Goal: Navigation & Orientation: Find specific page/section

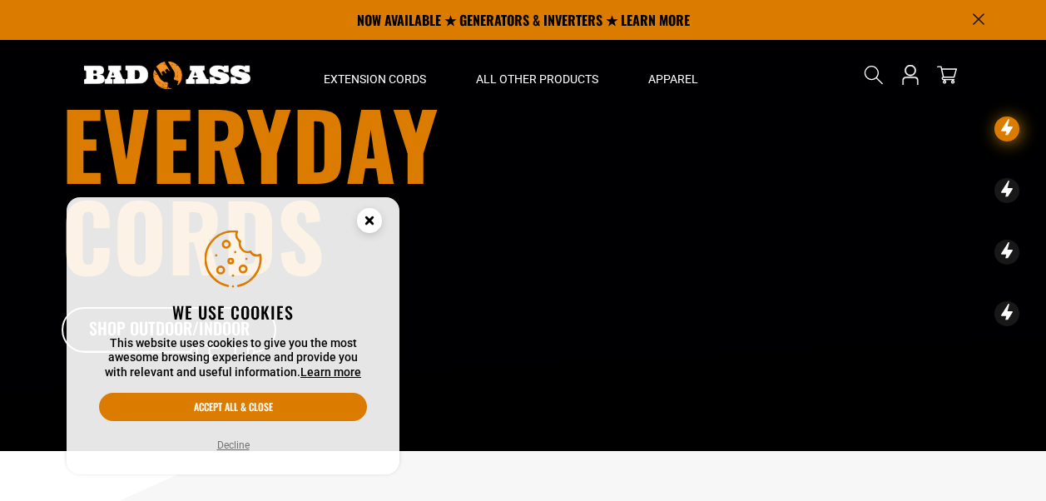
click at [374, 216] on circle "Cookie Consent" at bounding box center [369, 220] width 25 height 25
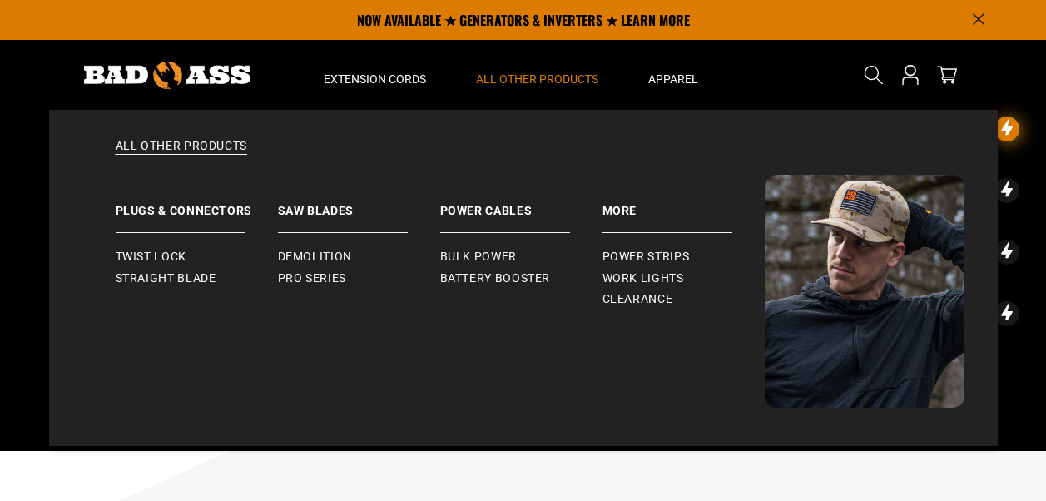
click at [540, 73] on span "All Other Products" at bounding box center [537, 79] width 122 height 15
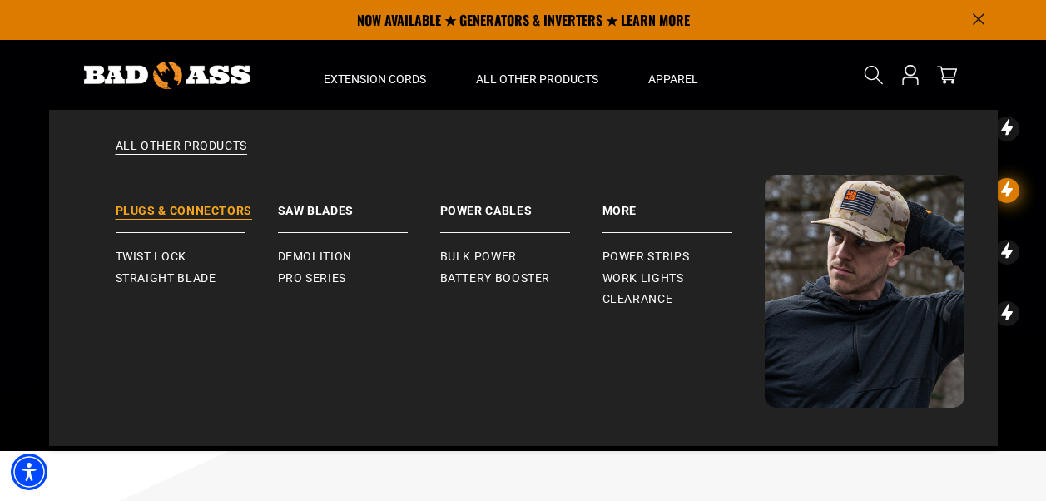
click at [181, 213] on link "Plugs & Connectors" at bounding box center [197, 204] width 162 height 58
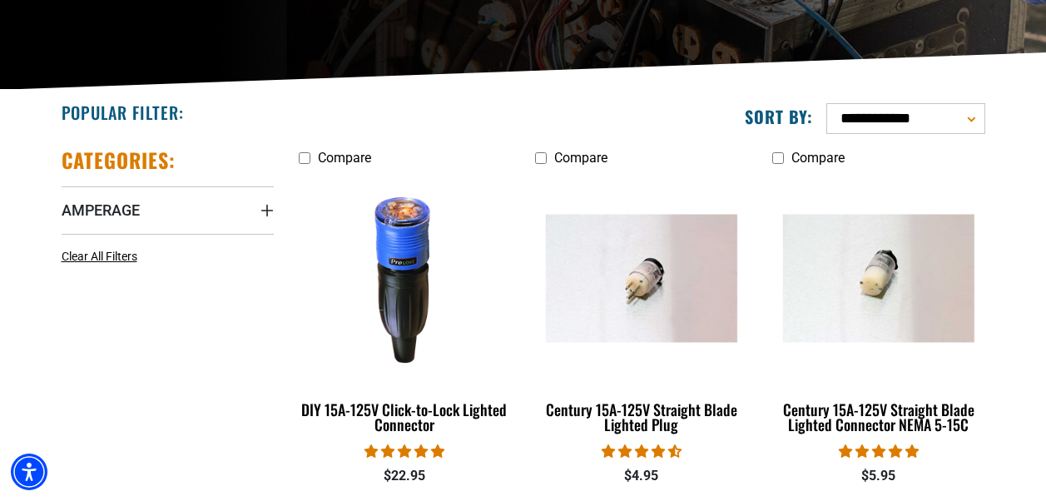
scroll to position [333, 0]
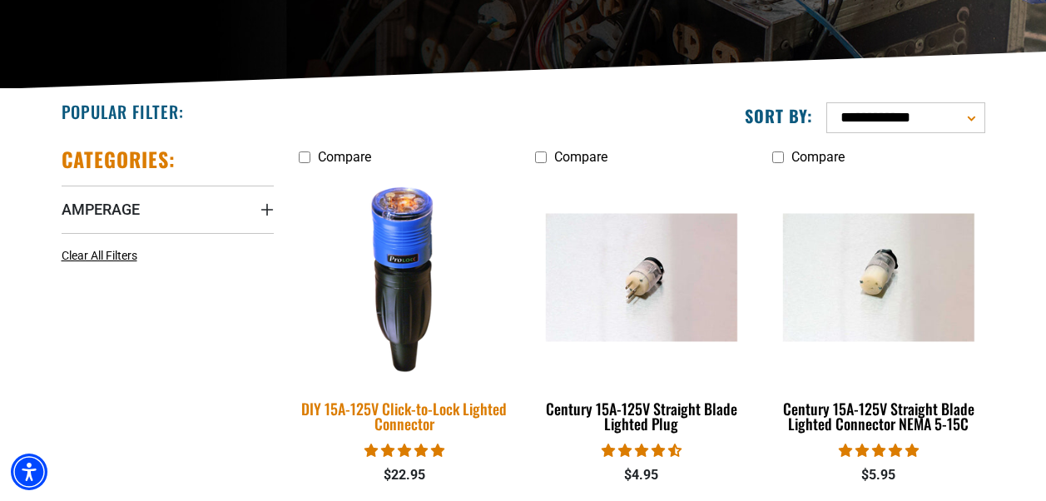
click at [385, 317] on img at bounding box center [404, 277] width 233 height 213
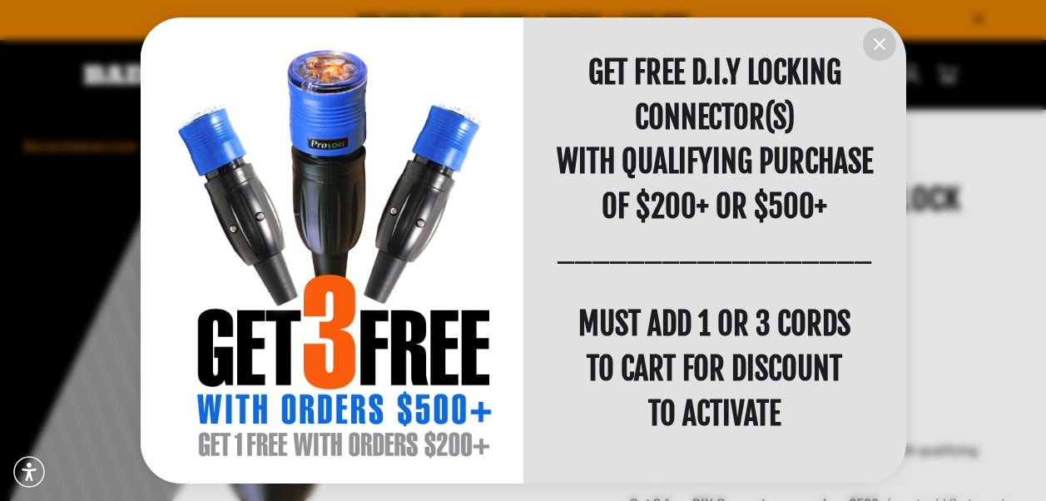
scroll to position [2, 0]
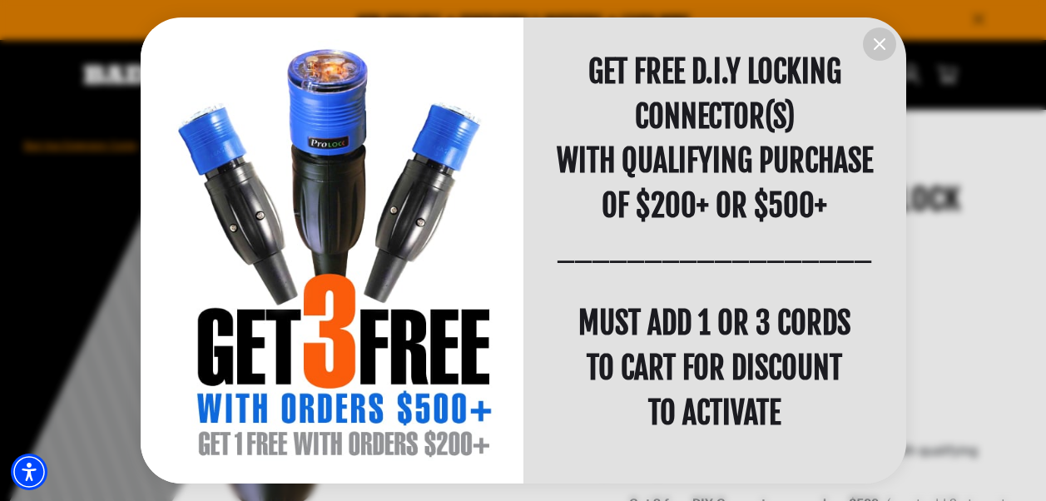
click at [873, 44] on icon "information" at bounding box center [880, 44] width 20 height 20
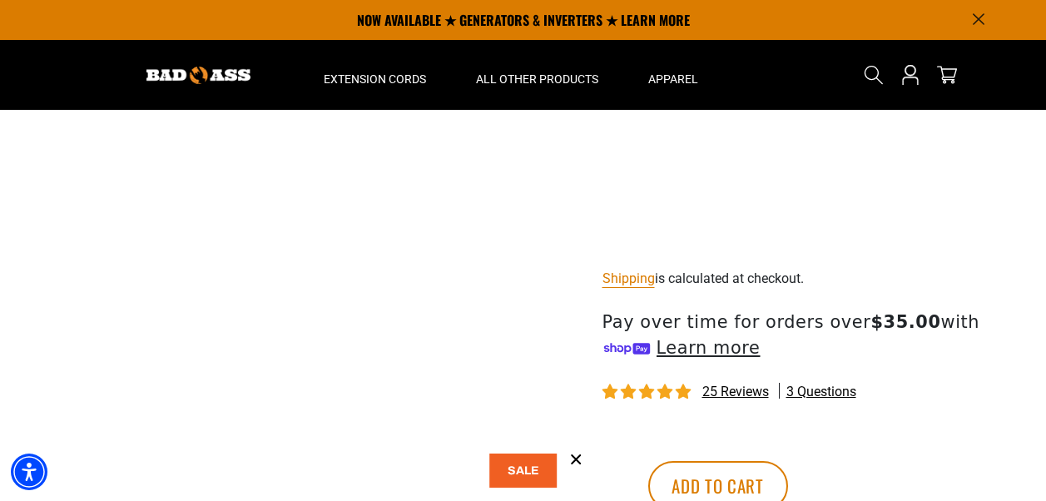
scroll to position [749, 0]
click at [218, 67] on img at bounding box center [198, 75] width 104 height 17
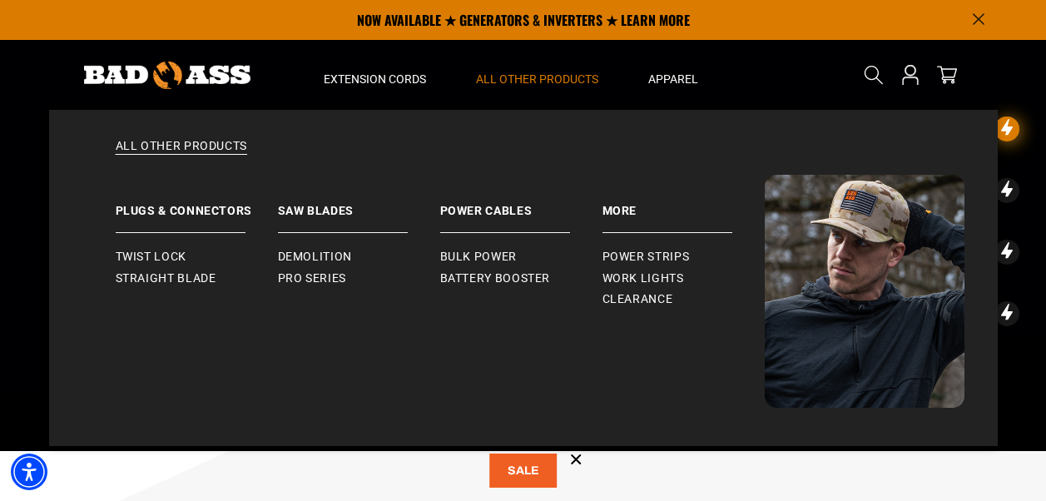
click at [535, 80] on span "All Other Products" at bounding box center [537, 79] width 122 height 15
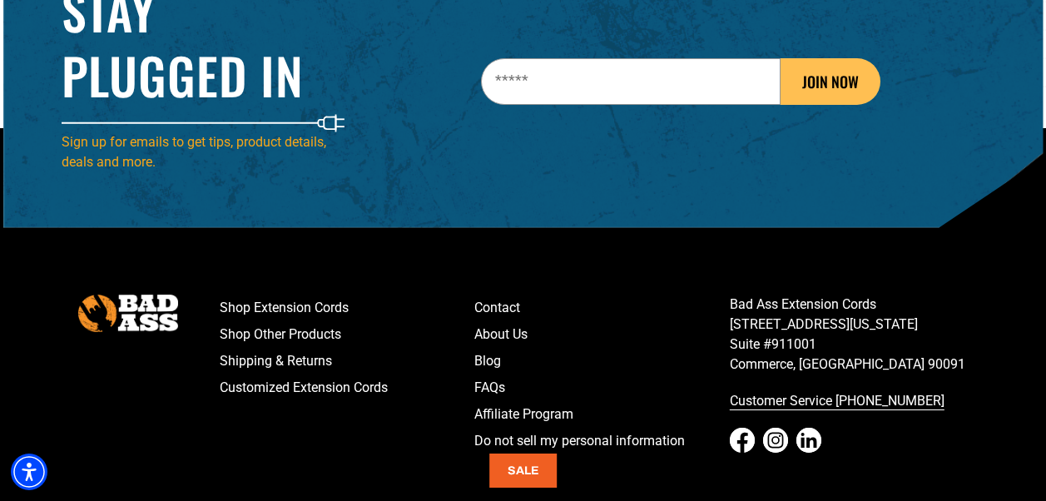
scroll to position [2600, 0]
